Goal: Information Seeking & Learning: Learn about a topic

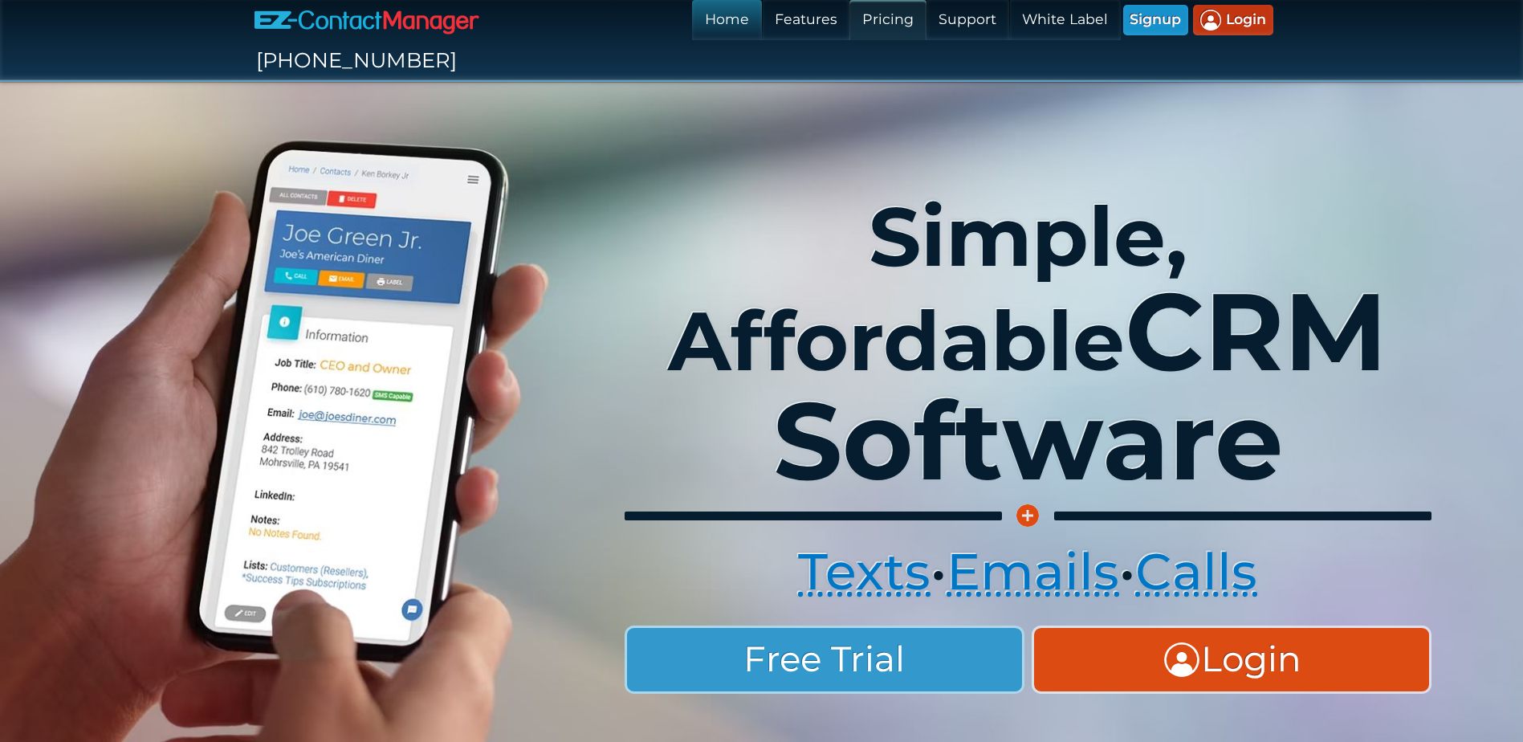
click at [849, 17] on link "Pricing" at bounding box center [887, 20] width 76 height 40
